Goal: Information Seeking & Learning: Check status

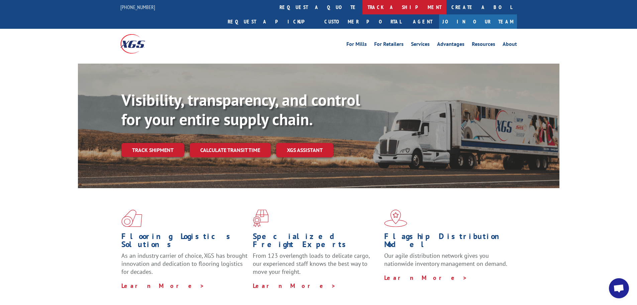
click at [363, 8] on link "track a shipment" at bounding box center [405, 7] width 84 height 14
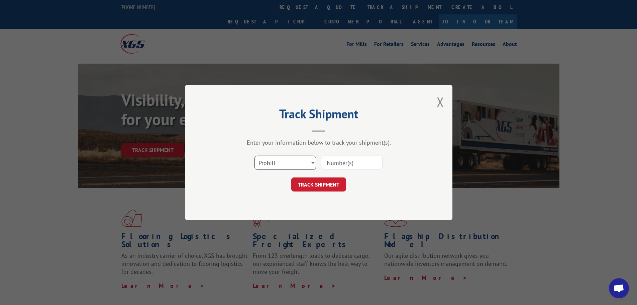
click at [312, 159] on select "Select category... Probill BOL PO" at bounding box center [286, 163] width 62 height 14
select select "bol"
click at [255, 156] on select "Select category... Probill BOL PO" at bounding box center [286, 163] width 62 height 14
paste input "440902"
type input "440902"
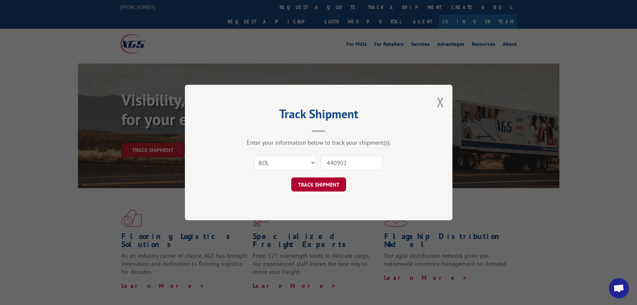
click at [309, 187] on button "TRACK SHIPMENT" at bounding box center [318, 184] width 55 height 14
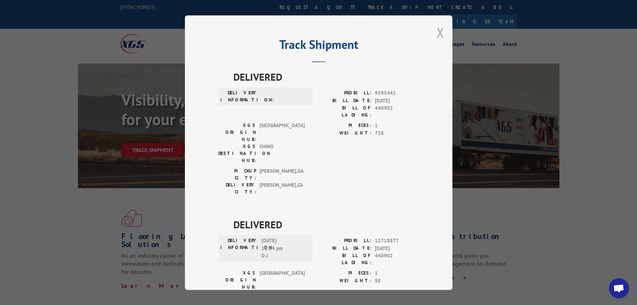
click at [438, 28] on button "Close modal" at bounding box center [440, 33] width 7 height 18
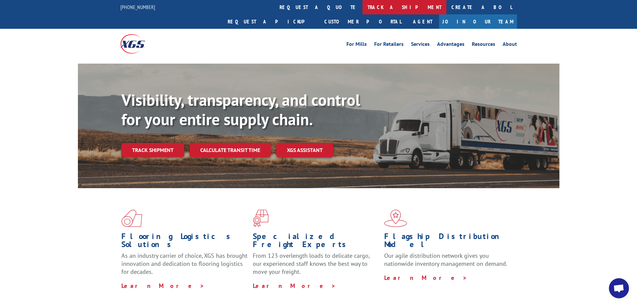
click at [363, 8] on link "track a shipment" at bounding box center [405, 7] width 84 height 14
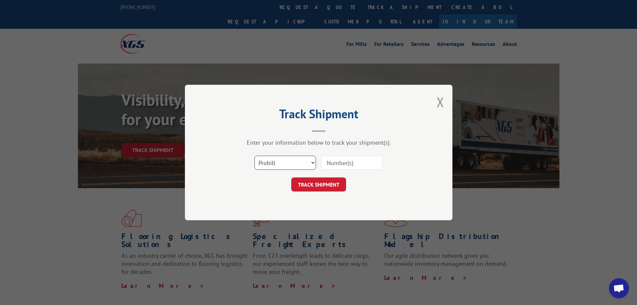
click at [310, 162] on select "Select category... Probill BOL PO" at bounding box center [286, 163] width 62 height 14
select select "bol"
click at [255, 156] on select "Select category... Probill BOL PO" at bounding box center [286, 163] width 62 height 14
paste input "440902"
type input "440902"
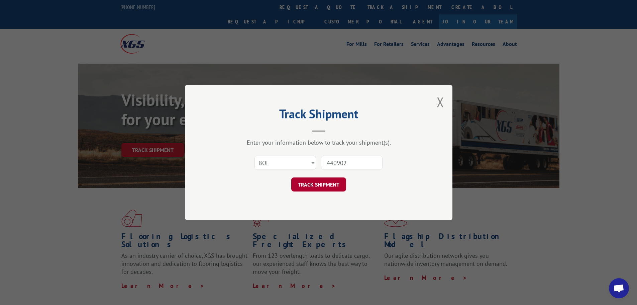
click at [312, 184] on button "TRACK SHIPMENT" at bounding box center [318, 184] width 55 height 14
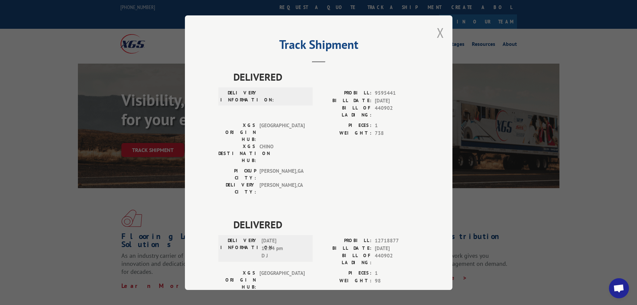
click at [437, 36] on button "Close modal" at bounding box center [440, 33] width 7 height 18
